Goal: Task Accomplishment & Management: Manage account settings

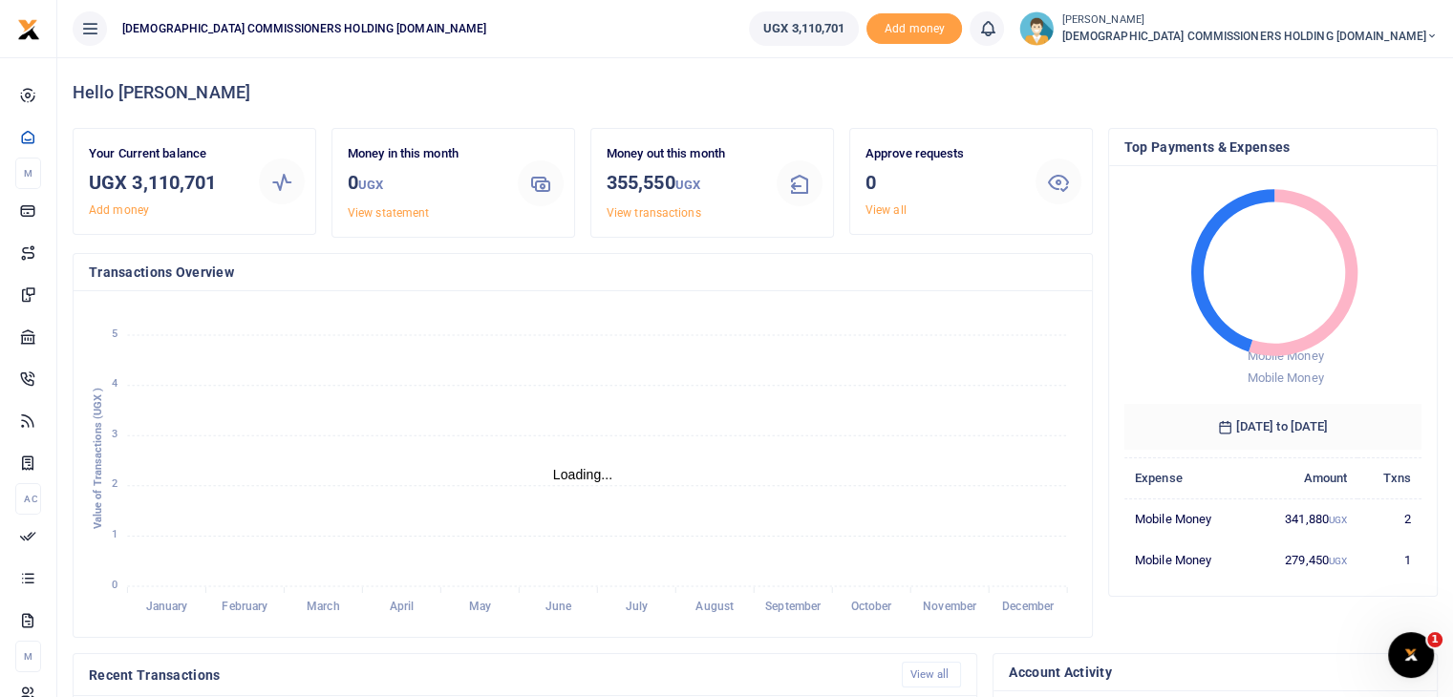
click at [97, 34] on icon at bounding box center [89, 28] width 19 height 21
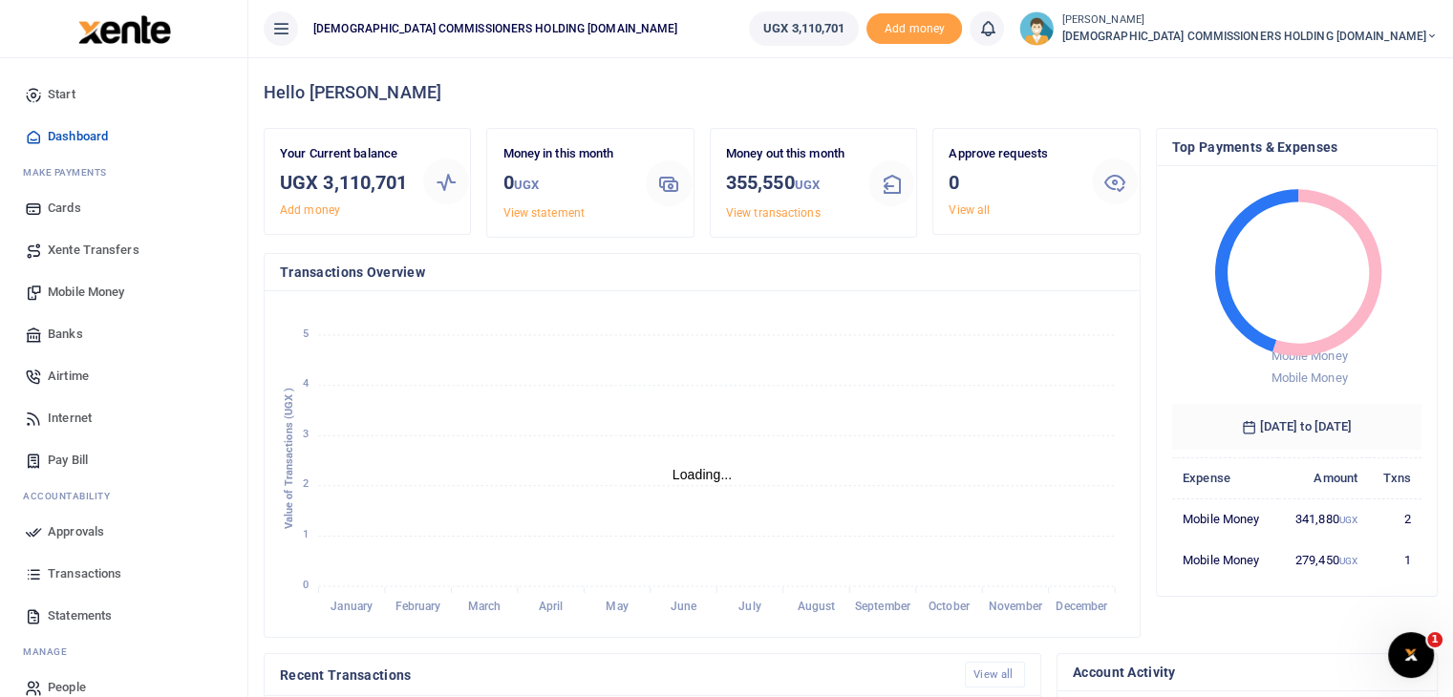
scroll to position [15, 15]
click at [73, 249] on span "Xente Transfers" at bounding box center [94, 250] width 92 height 19
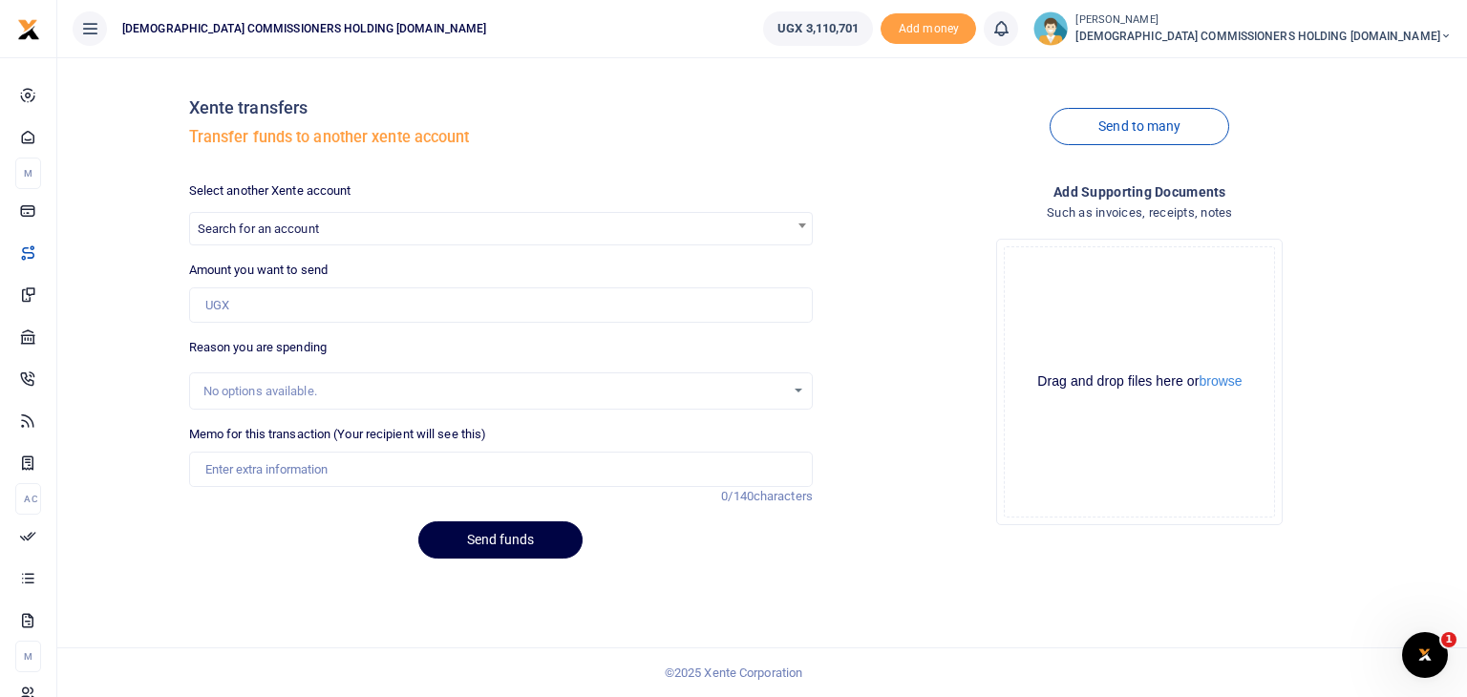
click at [703, 230] on span "Search for an account" at bounding box center [501, 228] width 622 height 30
click at [798, 229] on span at bounding box center [802, 225] width 19 height 25
type input "N"
type input "p"
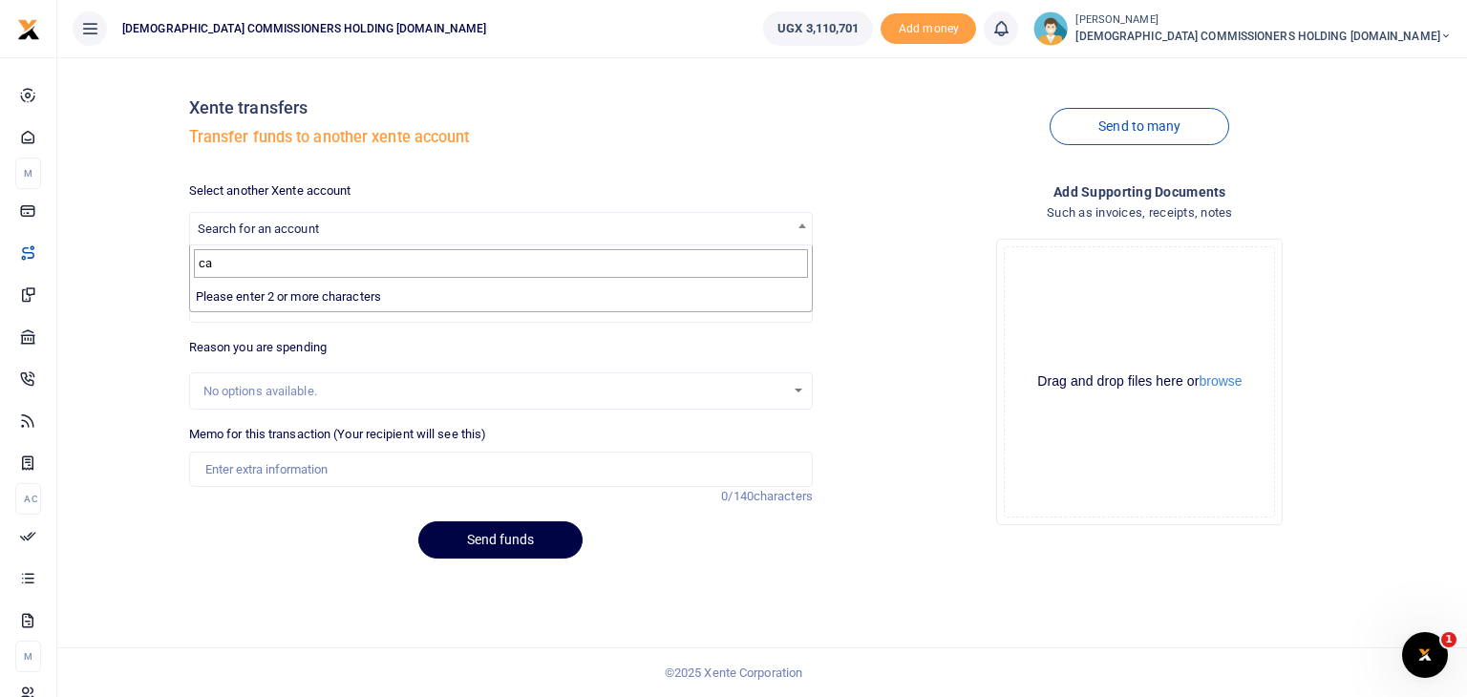
type input "c"
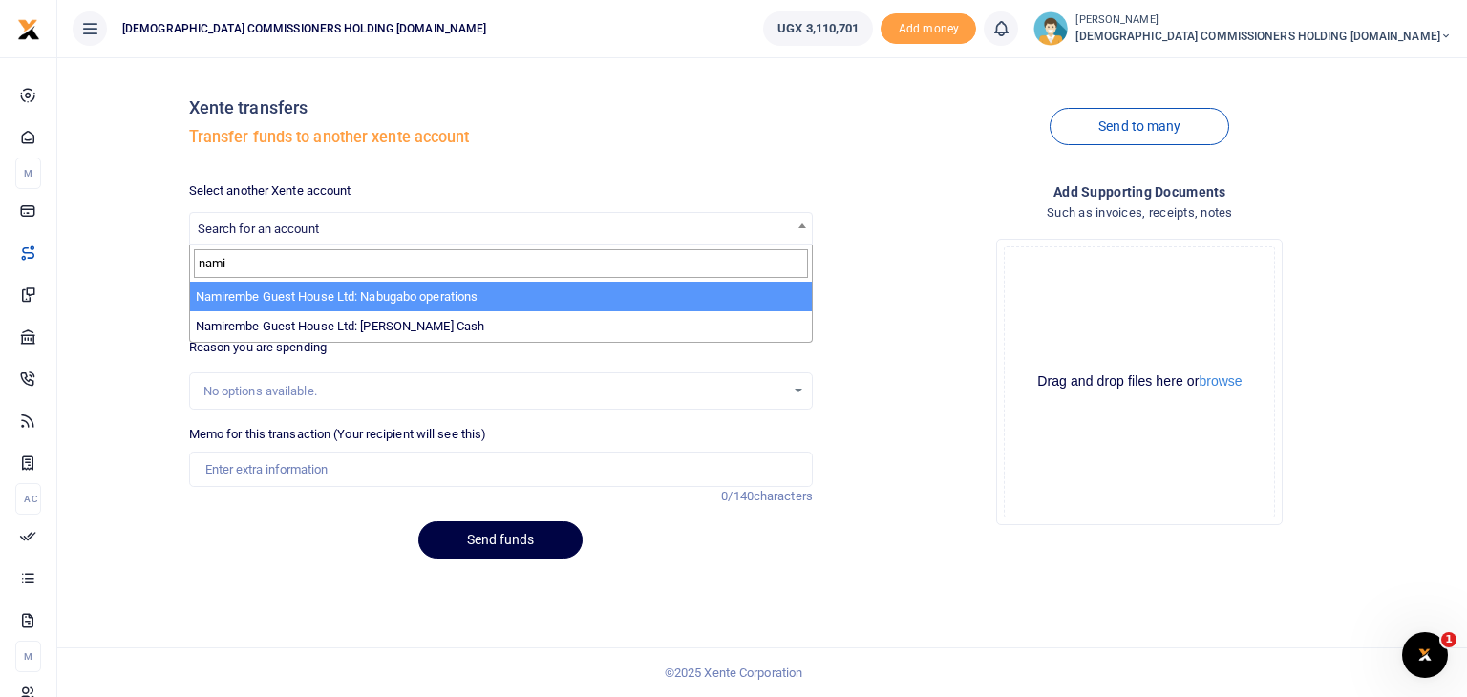
type input "nami"
select select "3681"
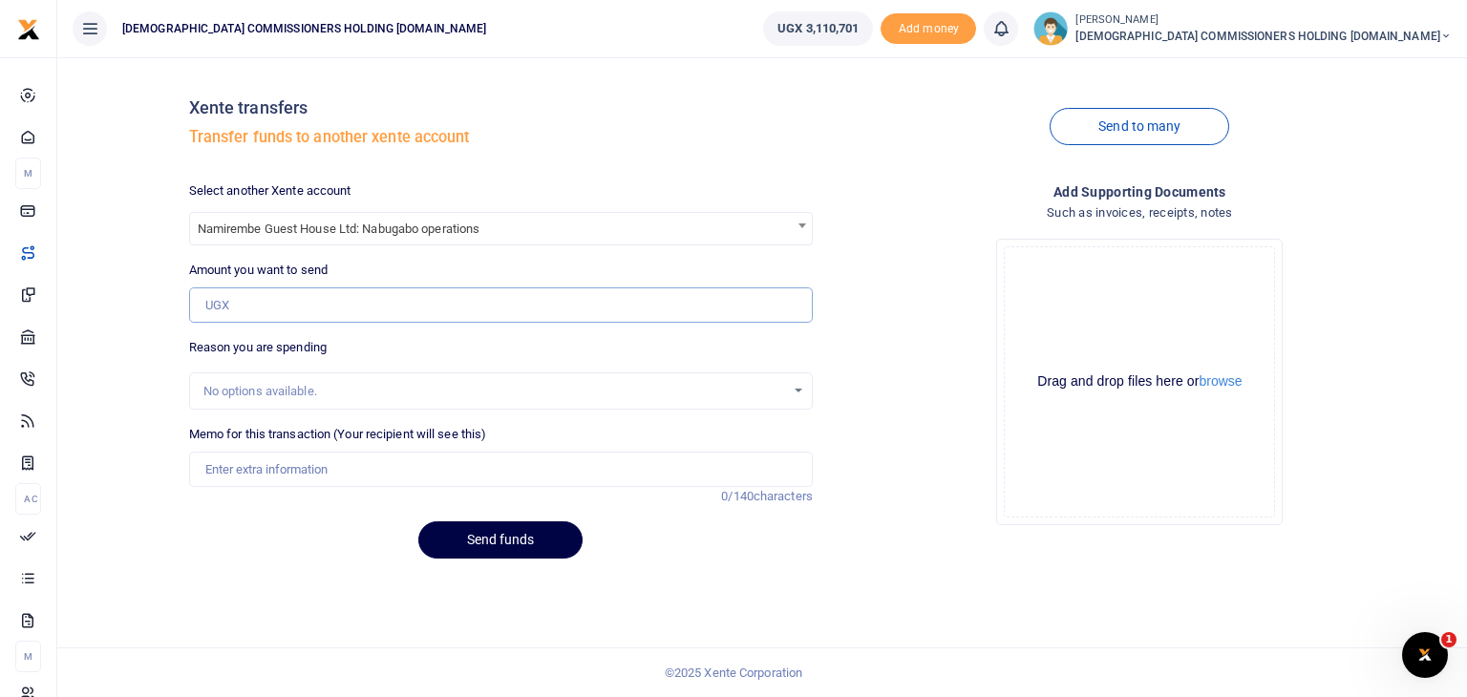
click at [367, 311] on input "Amount you want to send" at bounding box center [501, 305] width 624 height 36
type input "1,000,000"
click at [344, 394] on div "No options available." at bounding box center [494, 391] width 582 height 19
click at [245, 386] on div "No options available." at bounding box center [494, 391] width 582 height 19
click at [250, 477] on input "Memo for this transaction (Your recipient will see this)" at bounding box center [501, 470] width 624 height 36
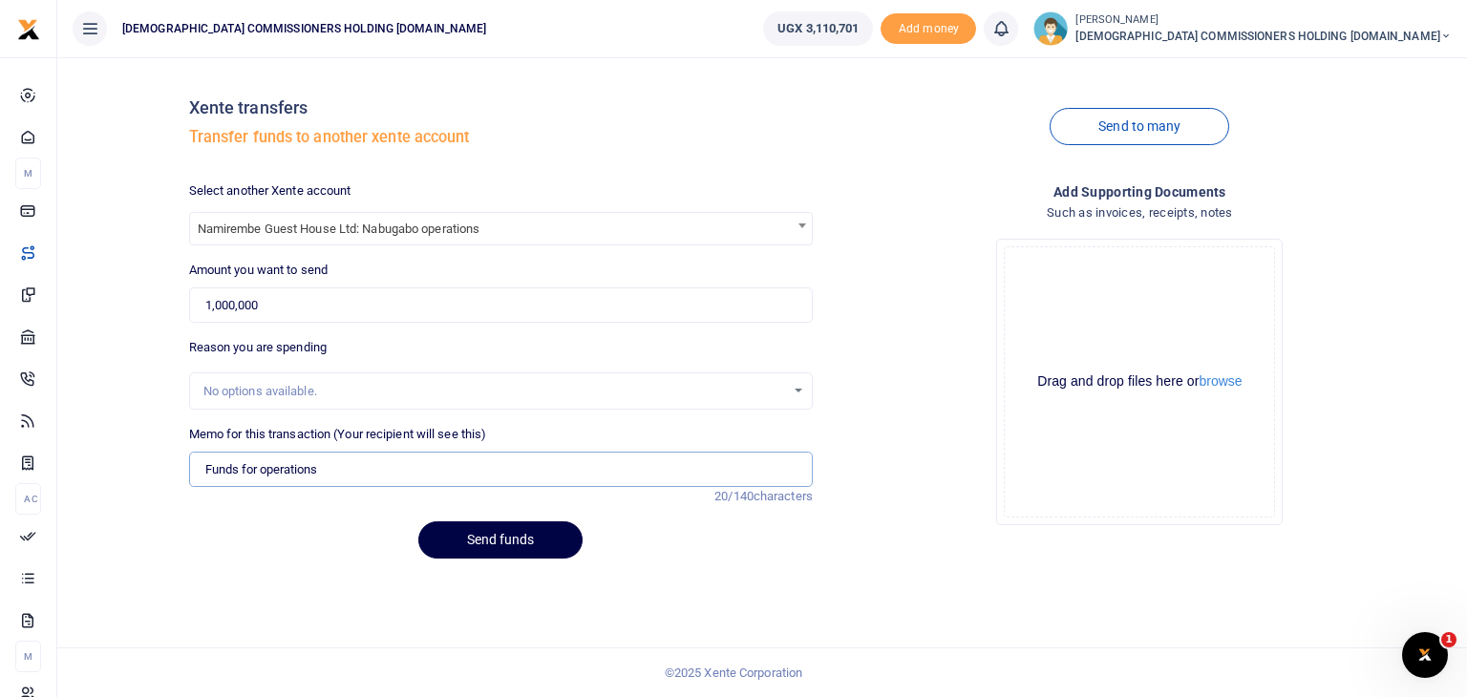
type input "Funds for operations"
click at [222, 305] on input "1,000,000" at bounding box center [501, 305] width 624 height 36
type input "1,500,000"
click at [523, 547] on button "Send funds" at bounding box center [500, 539] width 164 height 37
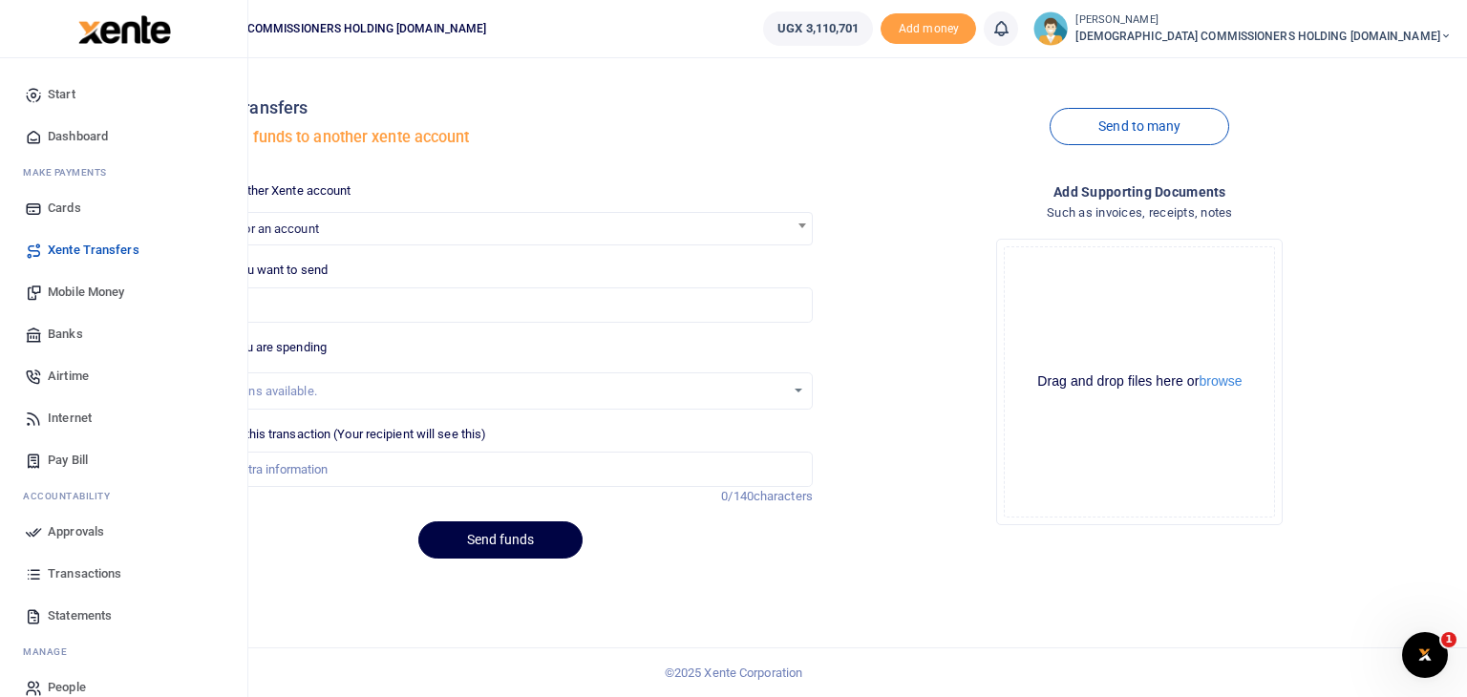
click at [81, 530] on span "Approvals" at bounding box center [76, 531] width 56 height 19
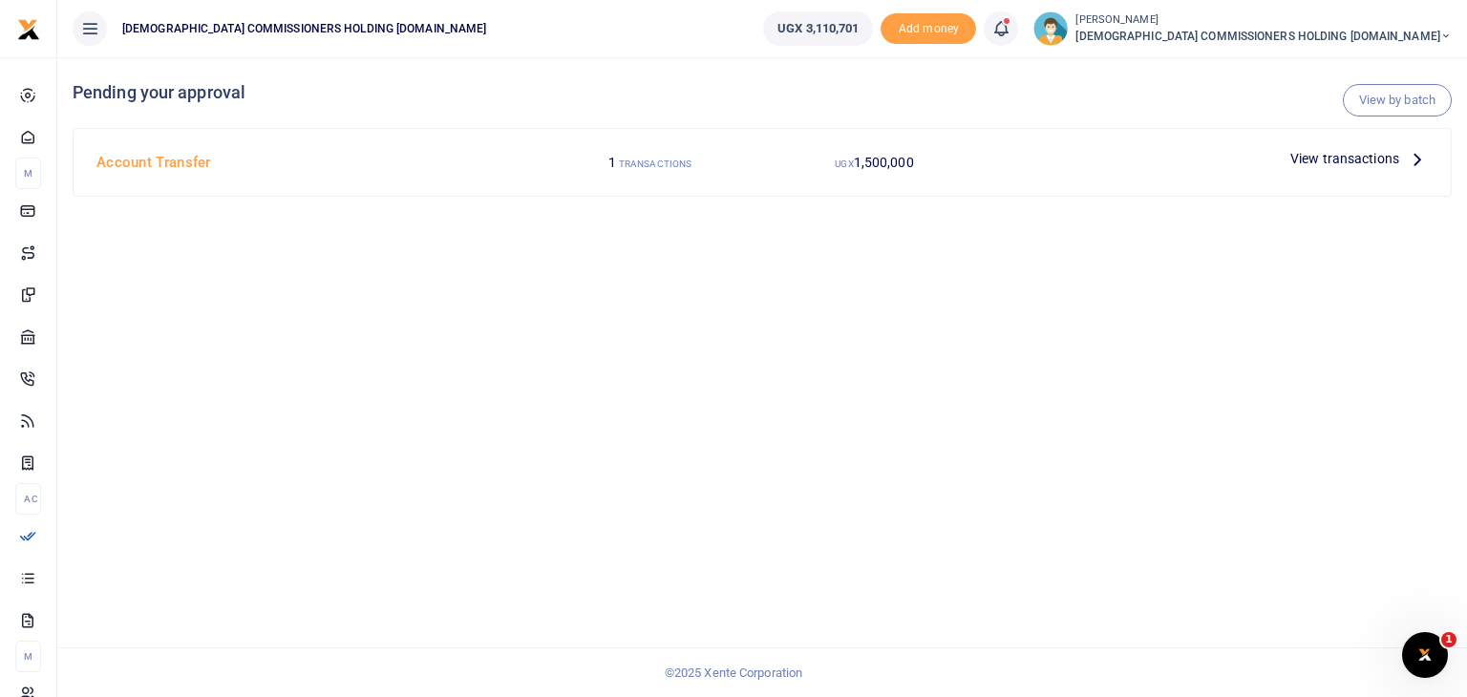
click at [1343, 157] on span "View transactions" at bounding box center [1344, 158] width 109 height 21
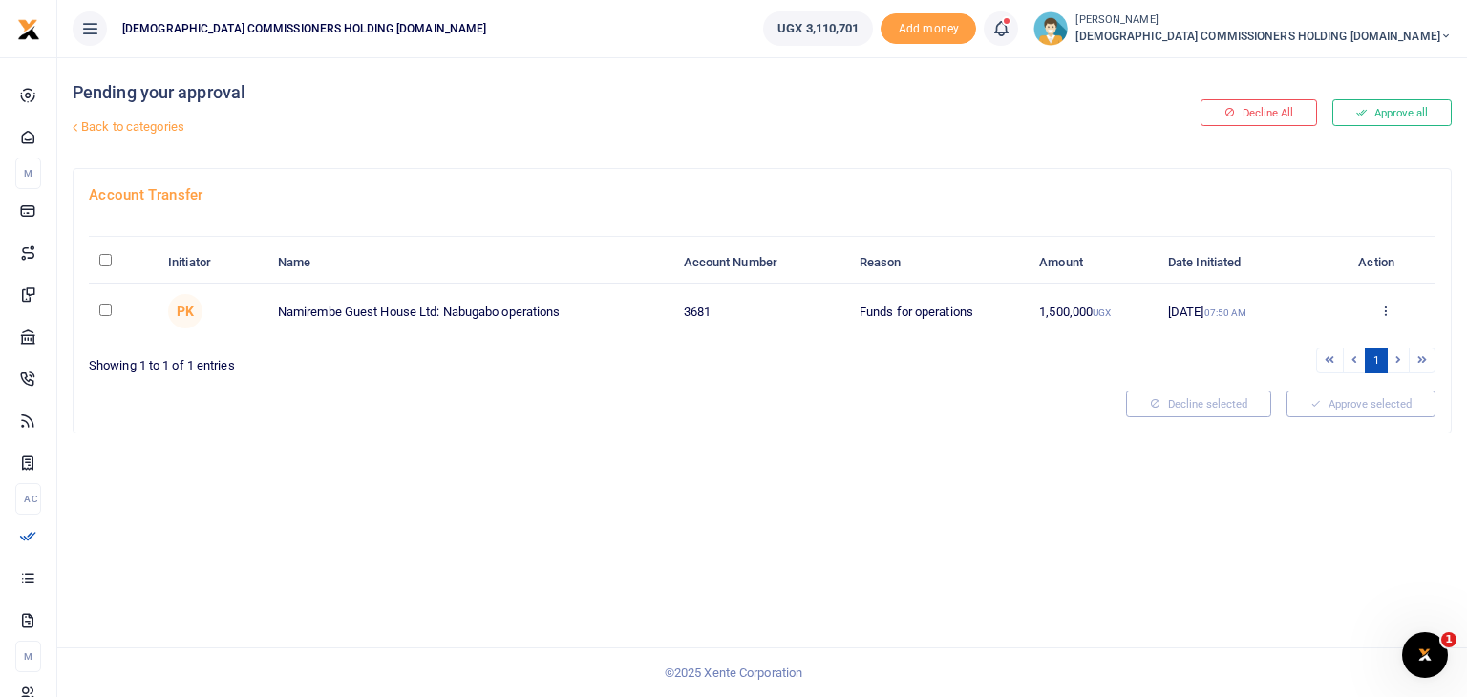
click at [108, 308] on input "checkbox" at bounding box center [105, 310] width 12 height 12
checkbox input "true"
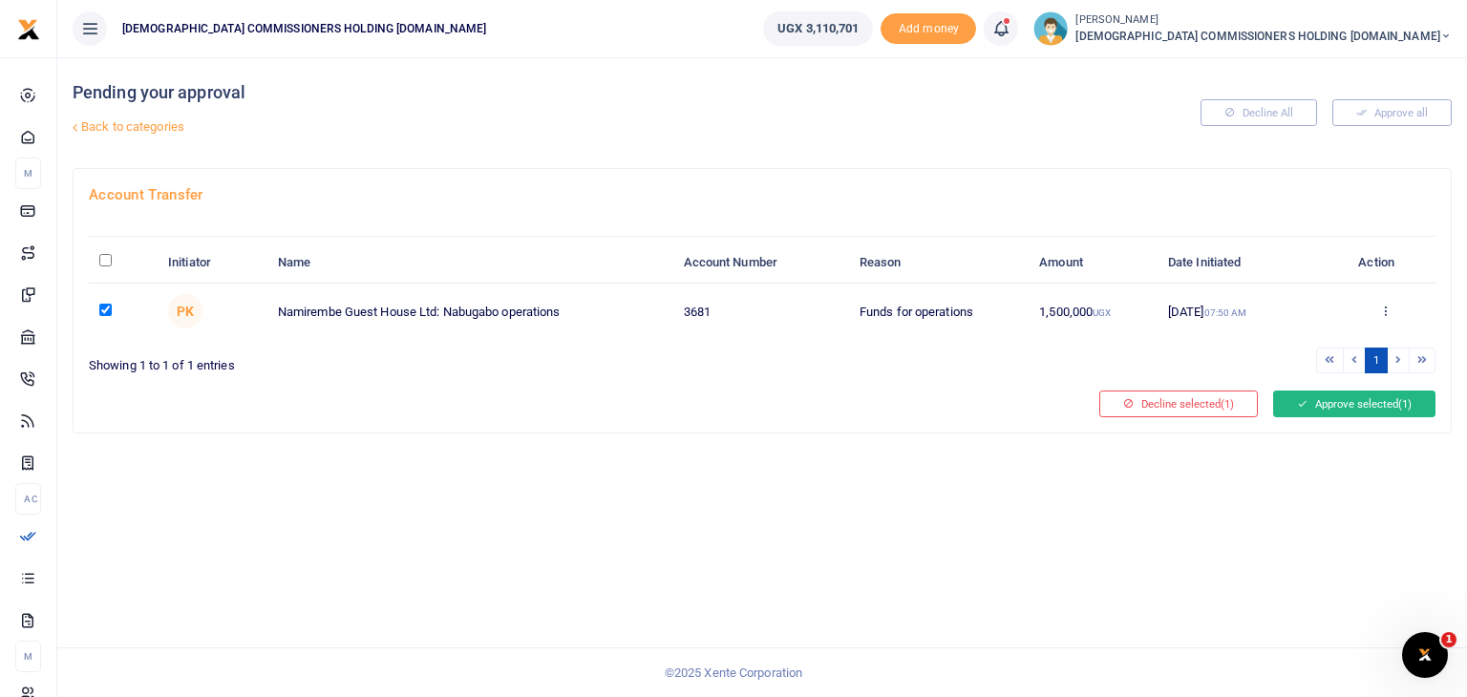
click at [1337, 404] on button "Approve selected (1)" at bounding box center [1354, 404] width 162 height 27
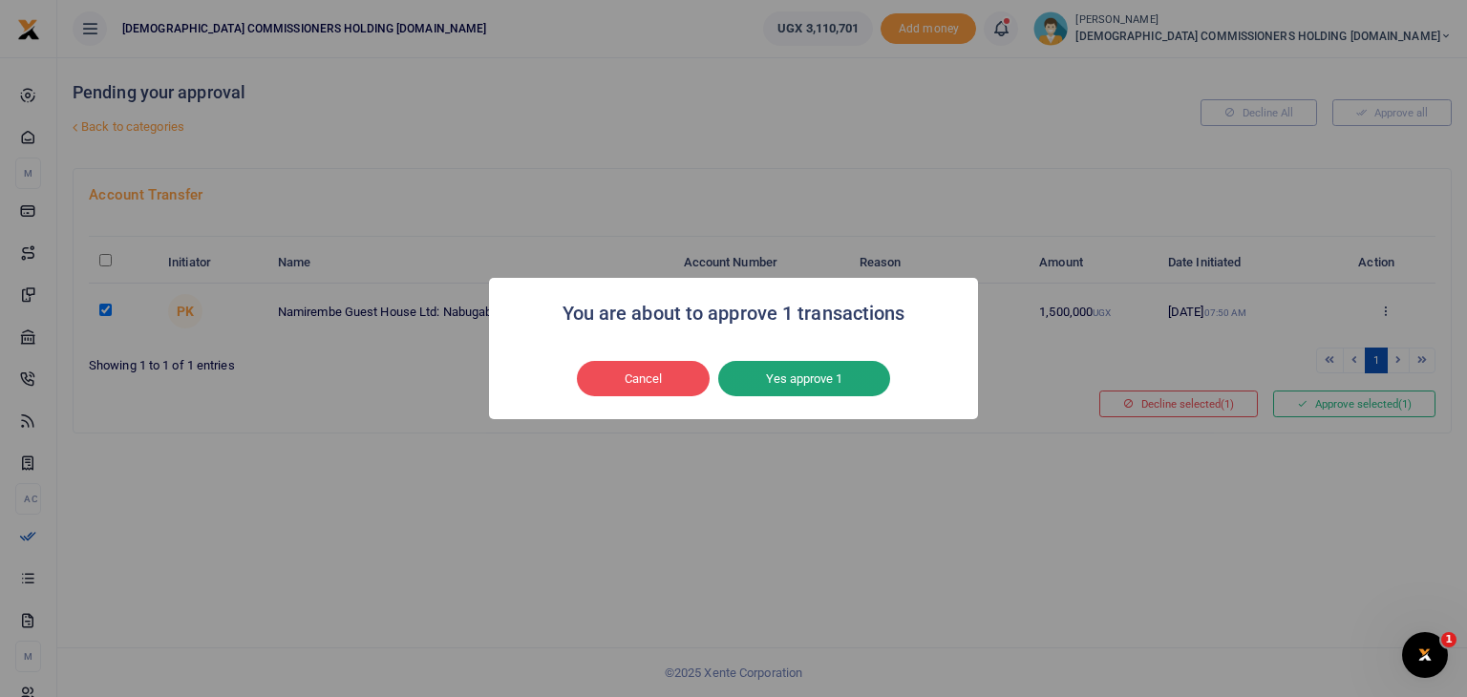
click at [840, 376] on button "Yes approve 1" at bounding box center [804, 379] width 172 height 36
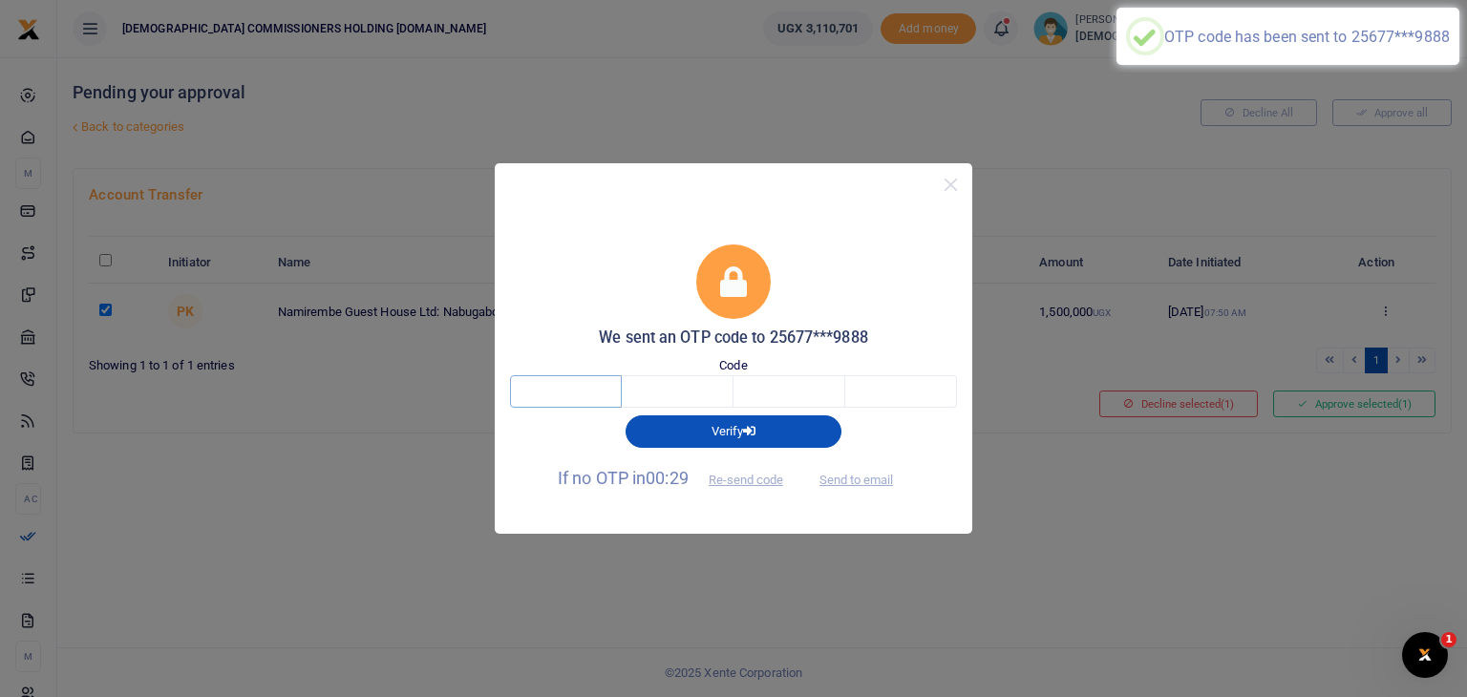
click at [545, 390] on input "text" at bounding box center [566, 391] width 112 height 32
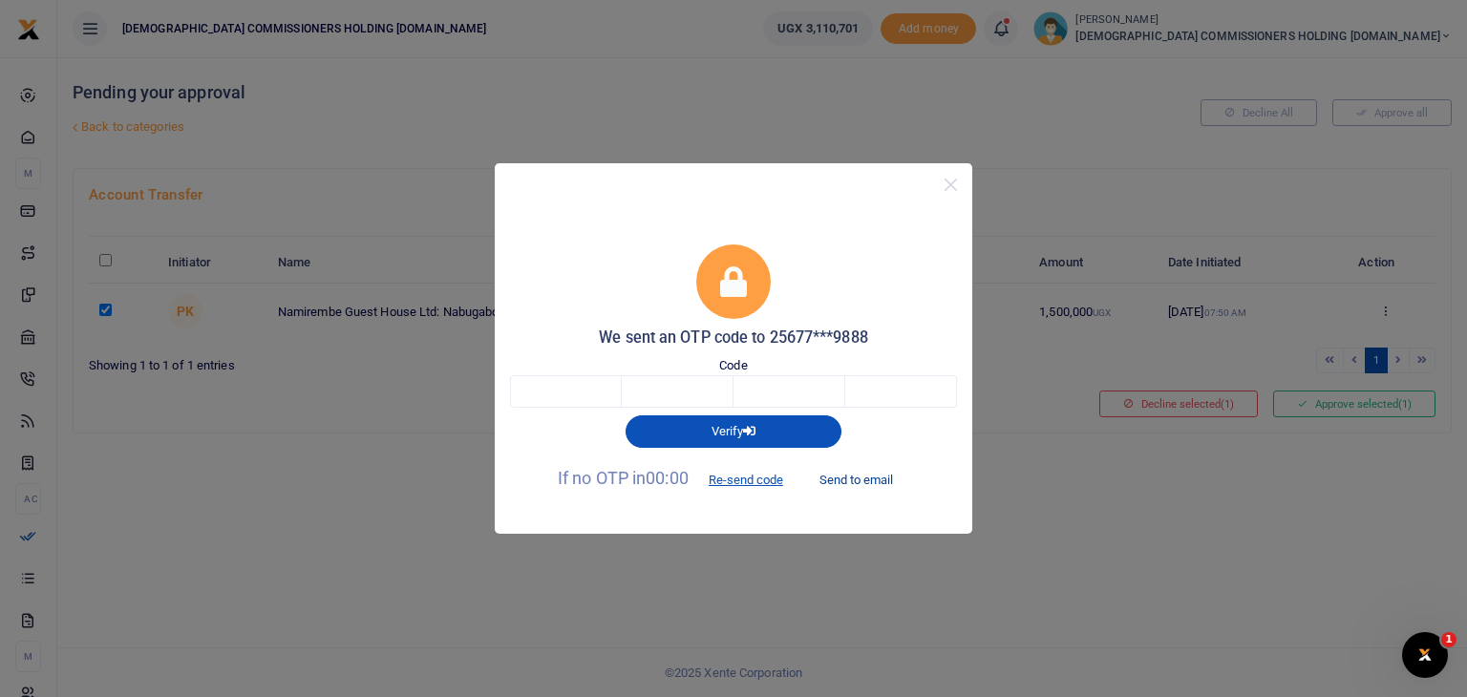
click at [873, 480] on button "Send to email" at bounding box center [856, 479] width 106 height 32
click at [560, 384] on input "text" at bounding box center [566, 391] width 112 height 32
type input "1"
type input "7"
type input "8"
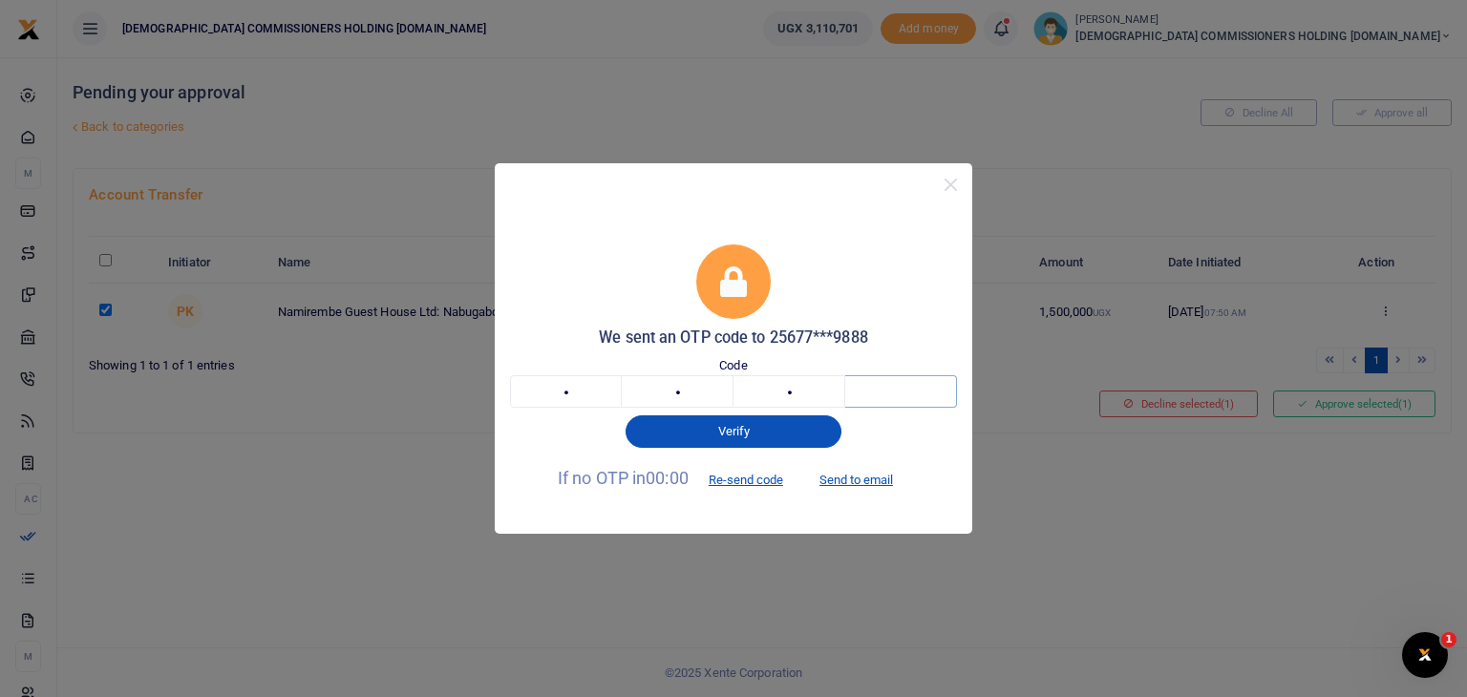
type input "5"
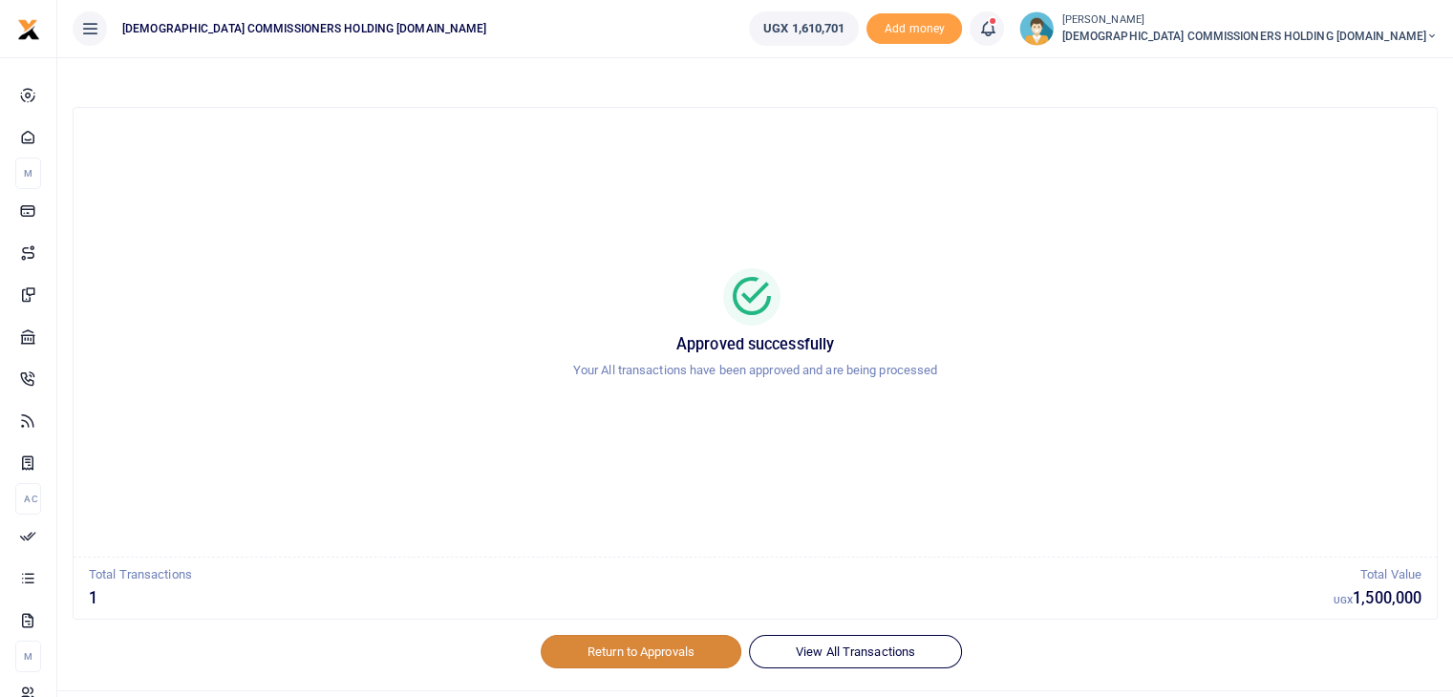
click at [614, 649] on link "Return to Approvals" at bounding box center [641, 651] width 201 height 32
